Goal: Check status

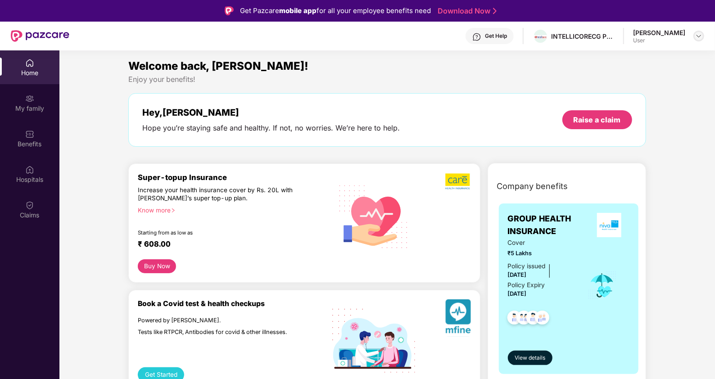
click at [702, 35] on img at bounding box center [698, 35] width 7 height 7
click at [522, 67] on div "Welcome back, [PERSON_NAME]!" at bounding box center [386, 66] width 517 height 17
click at [34, 206] on img at bounding box center [29, 205] width 9 height 9
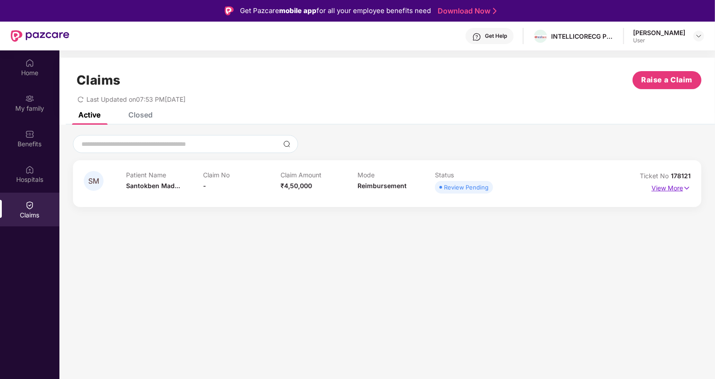
click at [689, 189] on img at bounding box center [687, 188] width 8 height 10
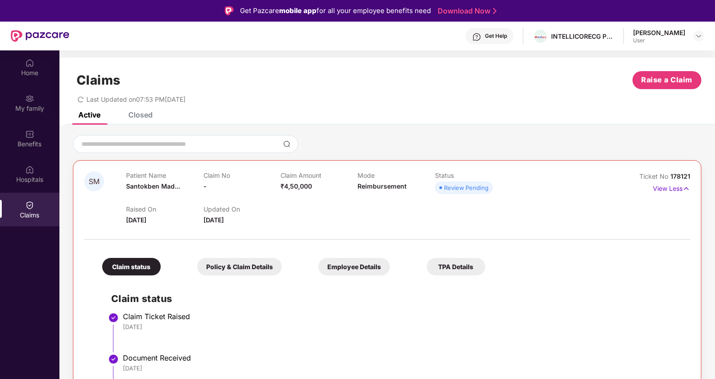
click at [253, 266] on div "Policy & Claim Details" at bounding box center [239, 267] width 85 height 18
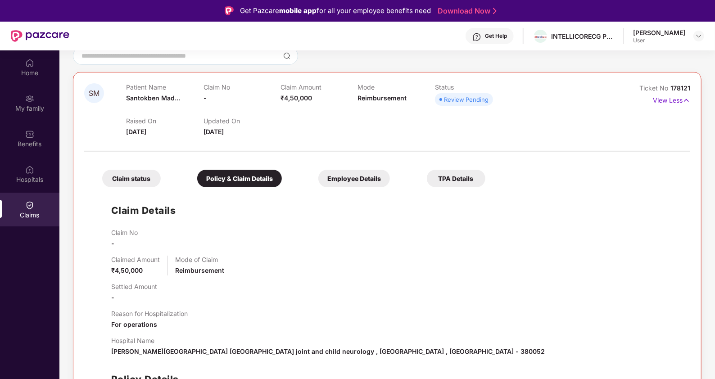
scroll to position [130, 0]
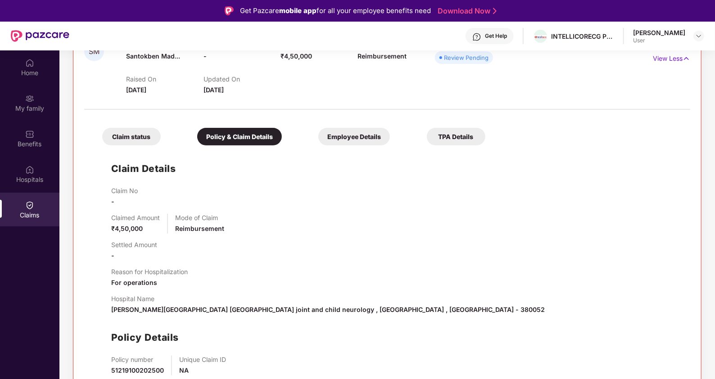
click at [351, 138] on div "Employee Details" at bounding box center [354, 137] width 72 height 18
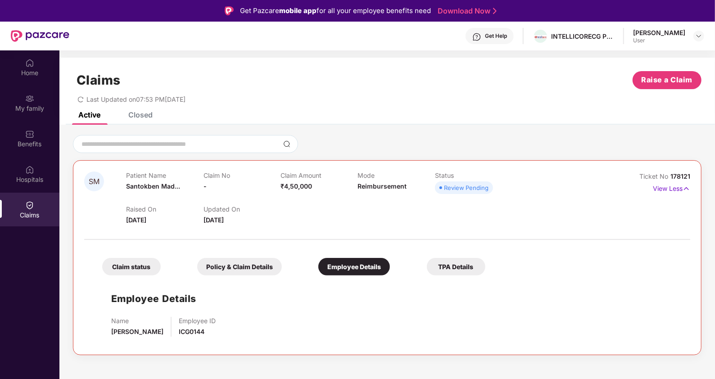
scroll to position [0, 0]
click at [444, 261] on div "TPA Details" at bounding box center [456, 267] width 59 height 18
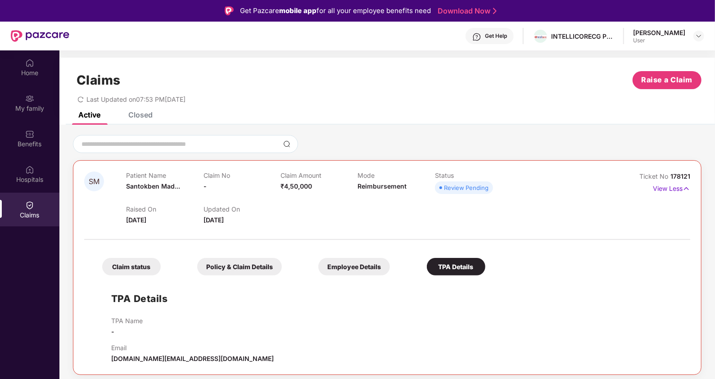
click at [342, 269] on div "Employee Details" at bounding box center [354, 267] width 72 height 18
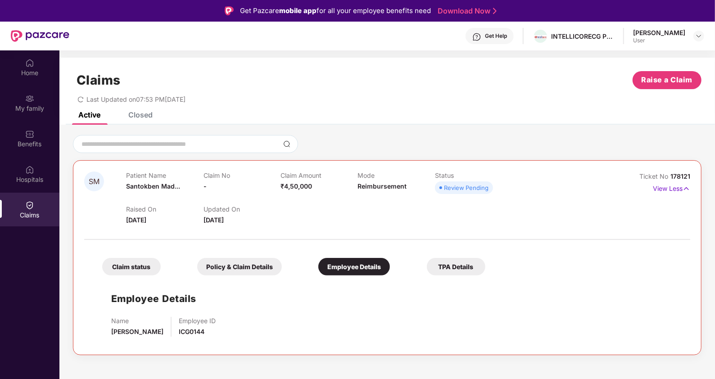
click at [240, 271] on div "Policy & Claim Details" at bounding box center [239, 267] width 85 height 18
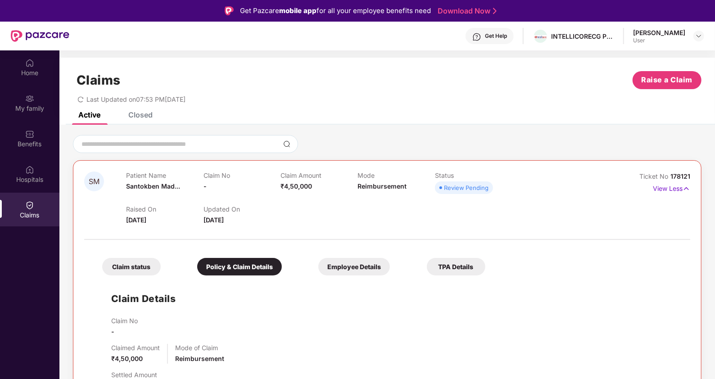
click at [150, 264] on div "Claim status" at bounding box center [131, 267] width 59 height 18
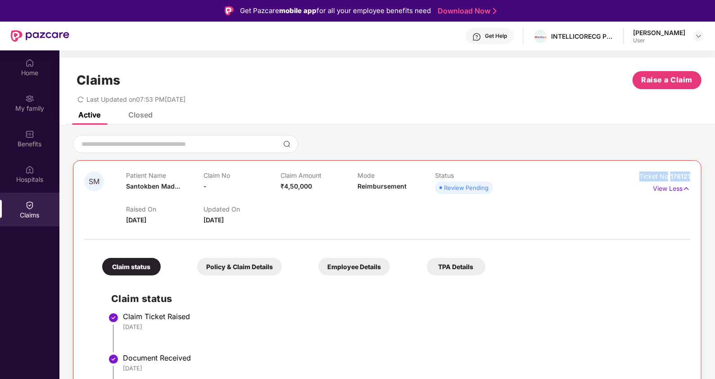
drag, startPoint x: 630, startPoint y: 176, endPoint x: 694, endPoint y: 176, distance: 63.9
click at [694, 176] on div "SM Patient Name Santokben Mad... Claim No - Claim Amount ₹4,50,000 Mode Reimbur…" at bounding box center [387, 295] width 628 height 271
copy div "Ticket No 178121"
click at [624, 196] on div "Ticket No 178121 View Less" at bounding box center [653, 199] width 76 height 54
drag, startPoint x: 637, startPoint y: 172, endPoint x: 689, endPoint y: 172, distance: 51.8
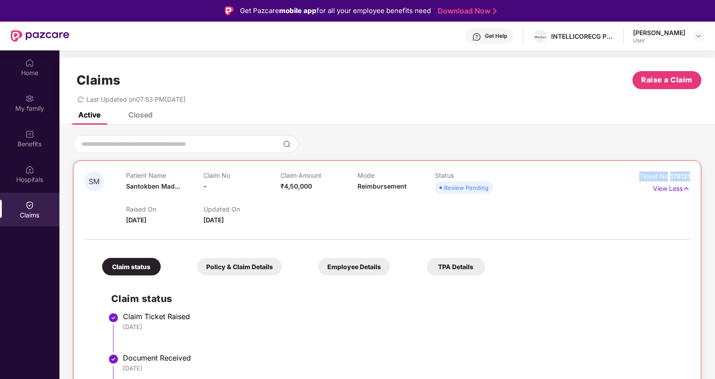
click at [689, 172] on div "Ticket No 178121" at bounding box center [653, 177] width 76 height 10
copy div "Ticket No 178121"
click at [140, 113] on div "Closed" at bounding box center [140, 114] width 24 height 9
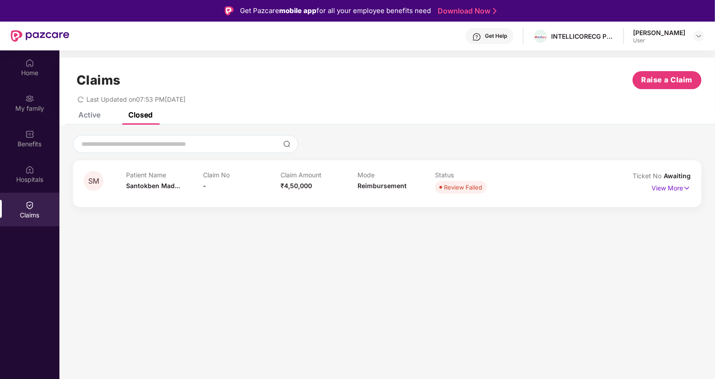
click at [91, 114] on div "Active" at bounding box center [89, 114] width 22 height 9
